Goal: Information Seeking & Learning: Find specific page/section

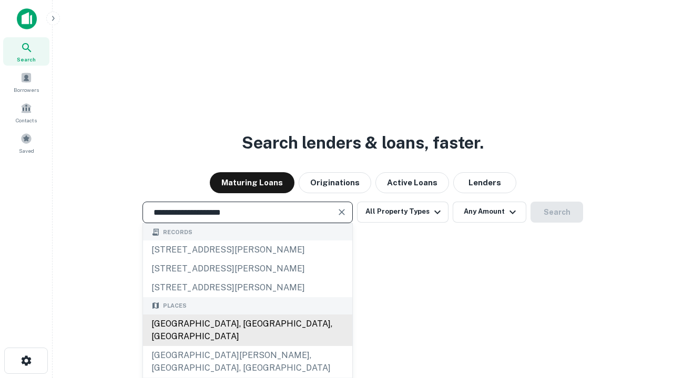
click at [247, 346] on div "[GEOGRAPHIC_DATA], [GEOGRAPHIC_DATA], [GEOGRAPHIC_DATA]" at bounding box center [247, 331] width 209 height 32
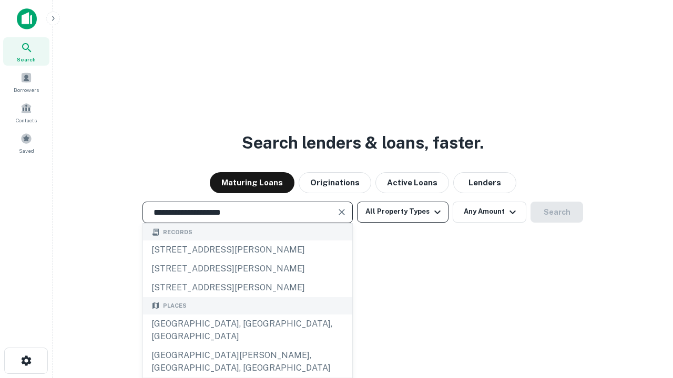
type input "**********"
click at [403, 212] on button "All Property Types" at bounding box center [402, 212] width 91 height 21
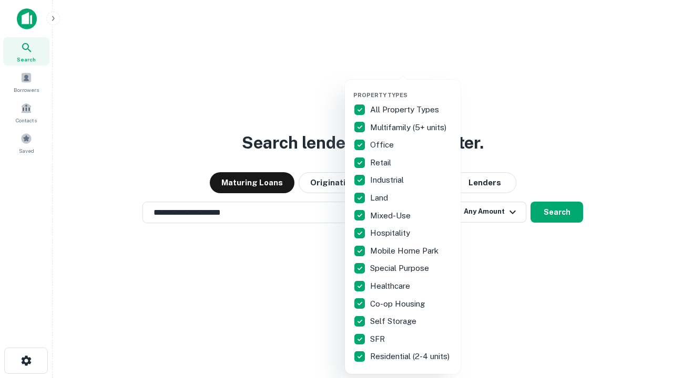
click at [411, 88] on button "button" at bounding box center [411, 88] width 116 height 1
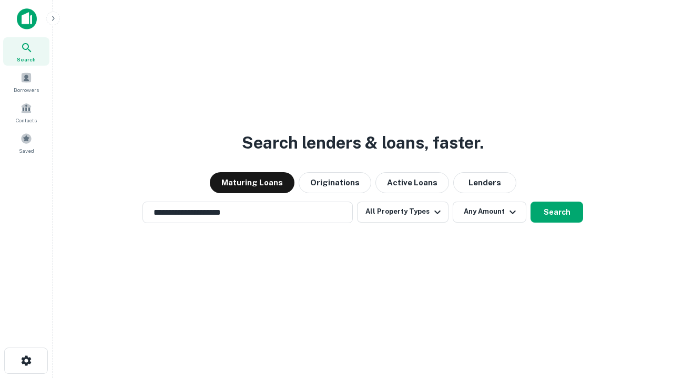
scroll to position [16, 0]
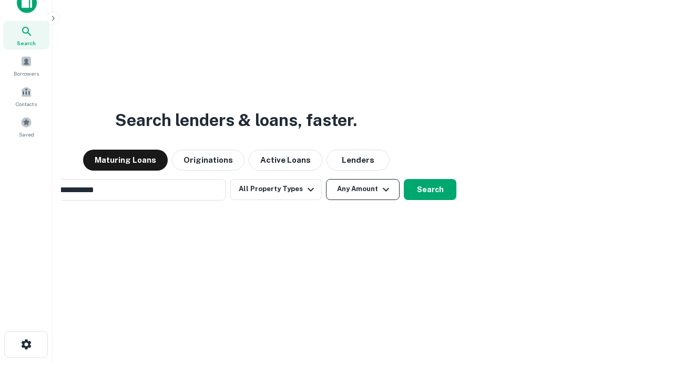
click at [326, 179] on button "Any Amount" at bounding box center [363, 189] width 74 height 21
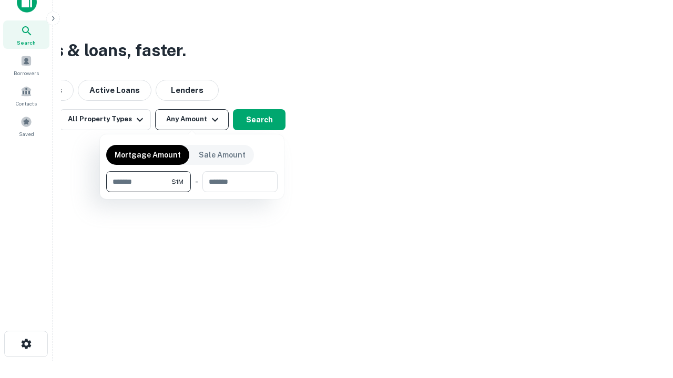
type input "*******"
click at [192, 192] on button "button" at bounding box center [191, 192] width 171 height 1
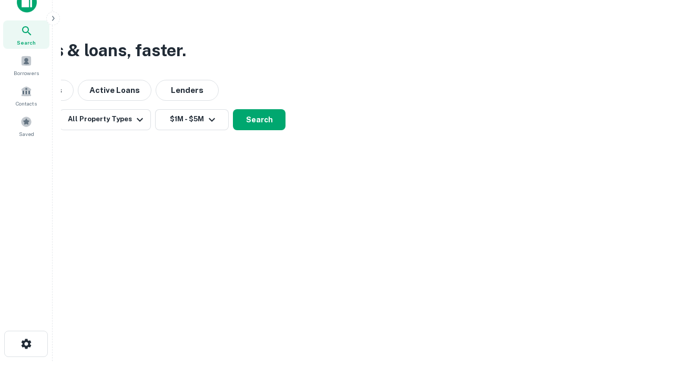
scroll to position [6, 194]
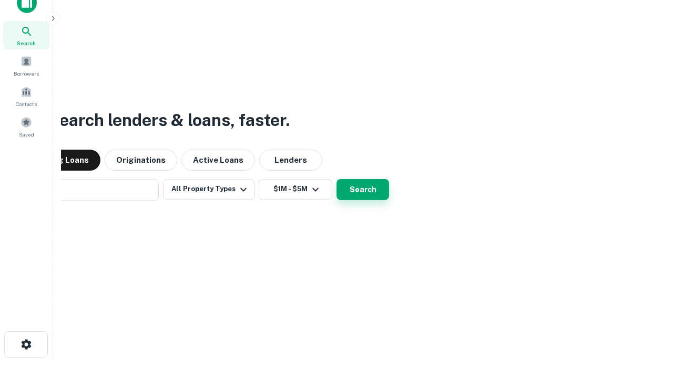
click at [336, 179] on button "Search" at bounding box center [362, 189] width 53 height 21
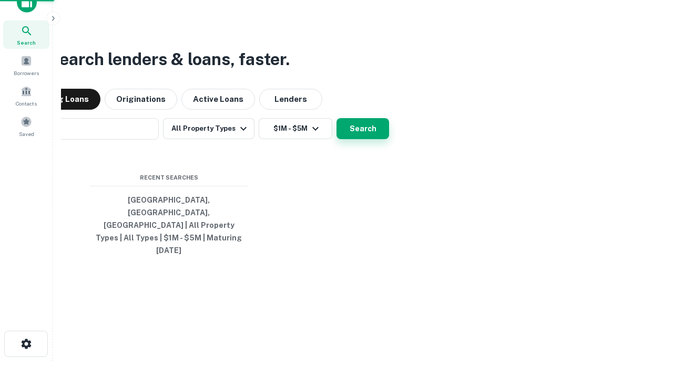
scroll to position [28, 297]
